Goal: Transaction & Acquisition: Purchase product/service

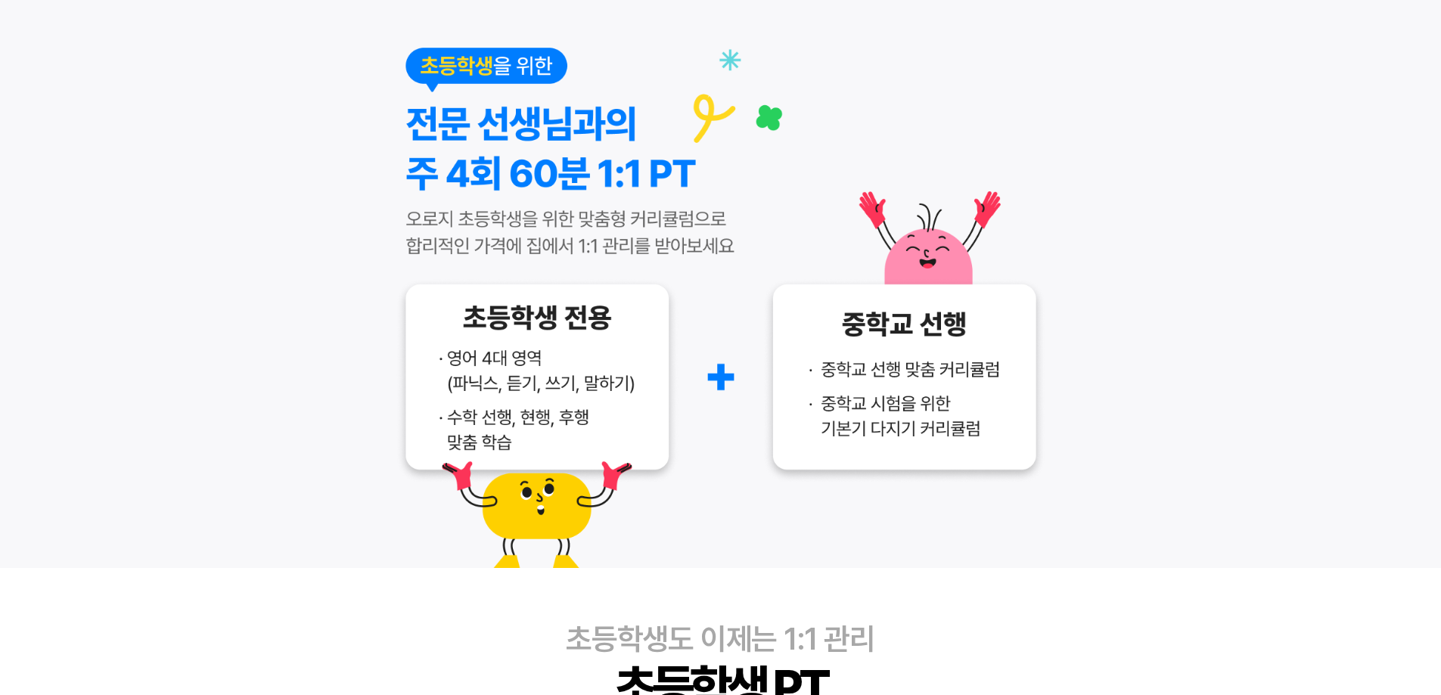
scroll to position [191, 0]
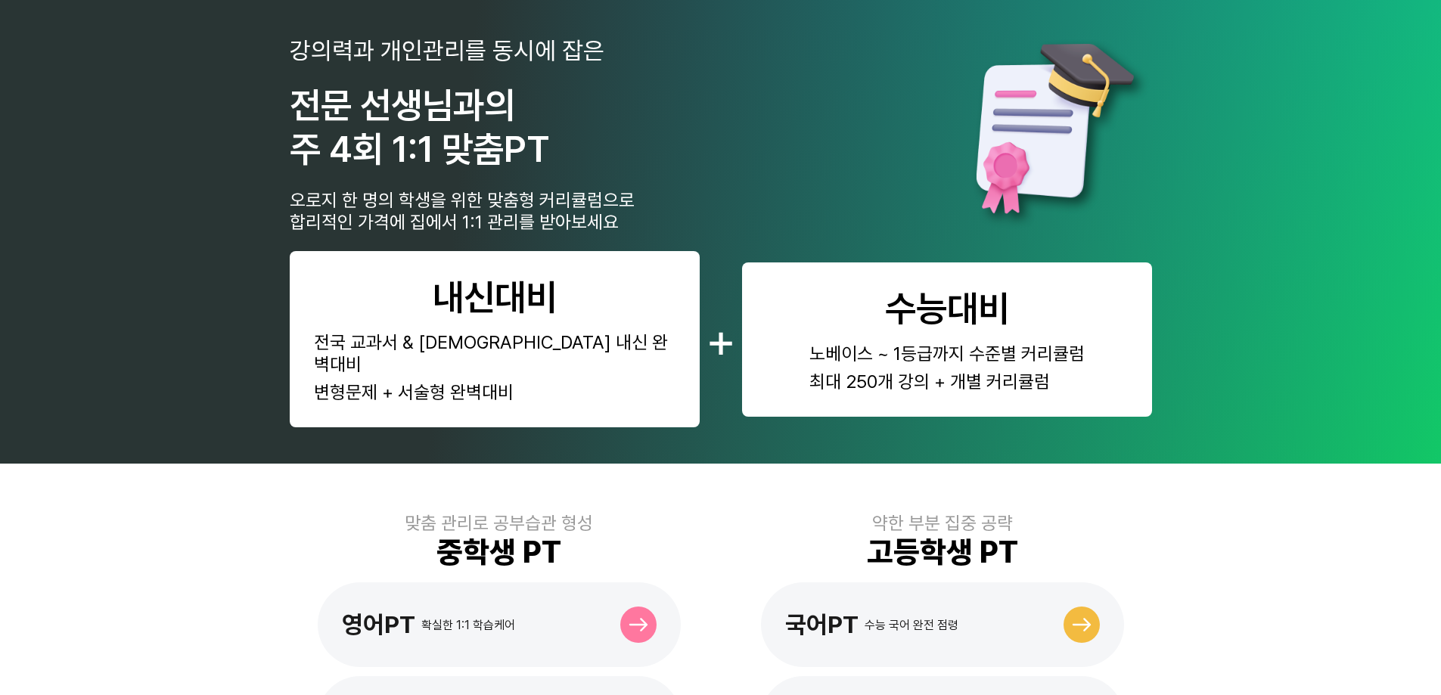
scroll to position [349, 0]
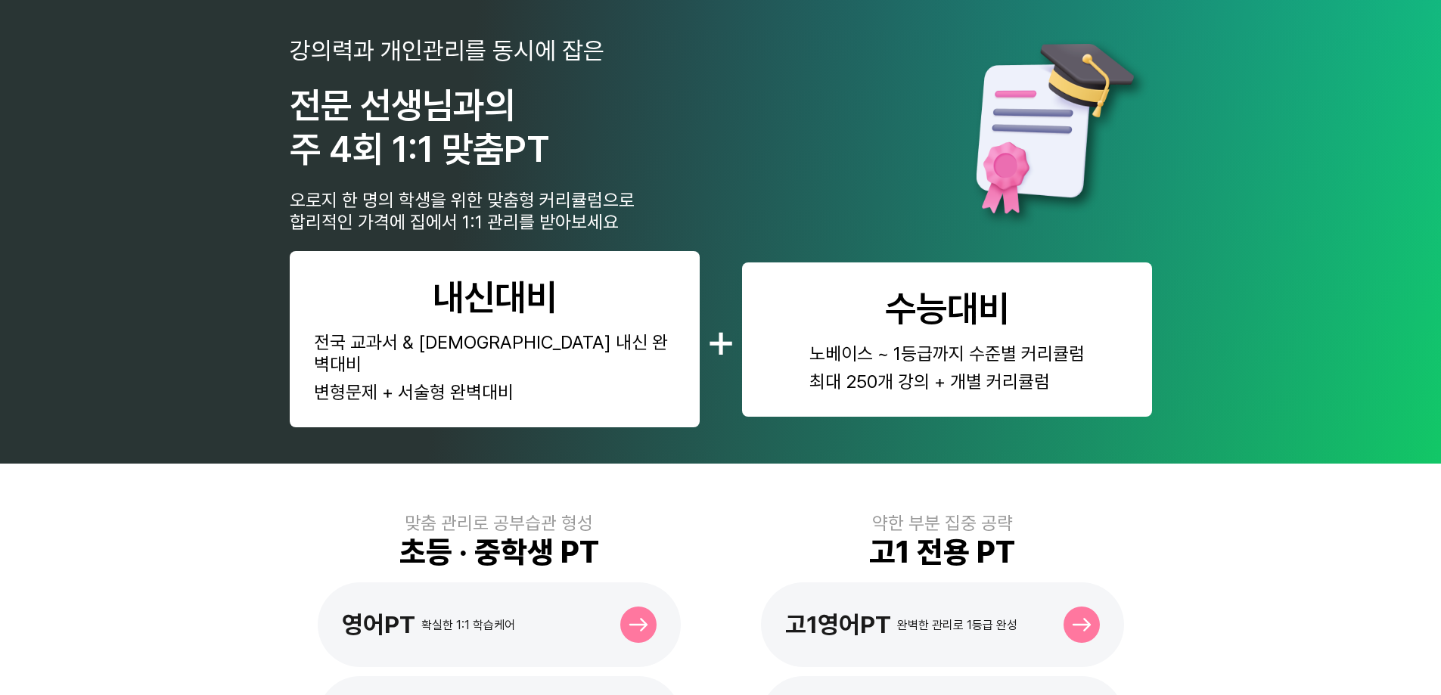
scroll to position [454, 0]
